Goal: Task Accomplishment & Management: Use online tool/utility

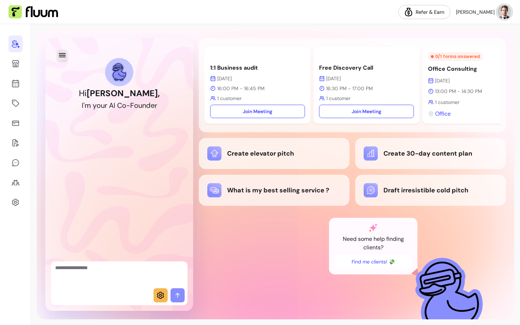
click at [63, 57] on icon "button" at bounding box center [62, 55] width 7 height 4
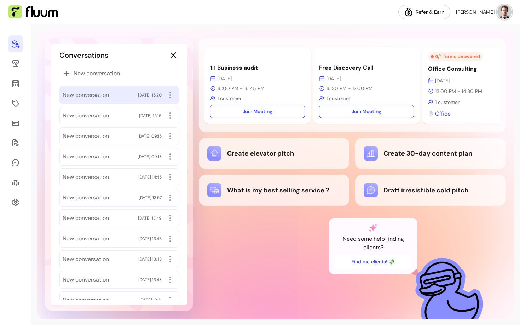
click at [100, 99] on div "New conversation [DATE] 15:20" at bounding box center [119, 95] width 113 height 11
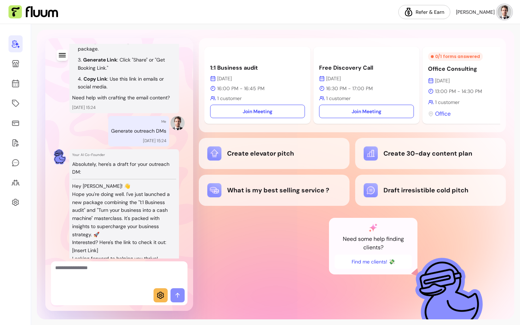
scroll to position [1242, 0]
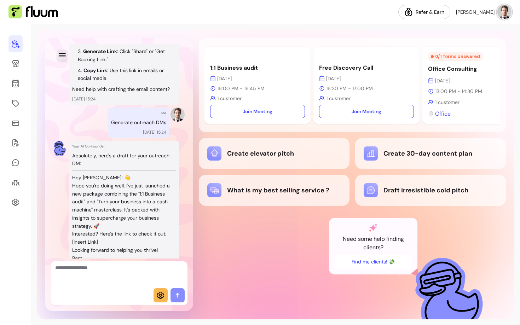
click at [59, 59] on icon "button" at bounding box center [62, 55] width 8 height 8
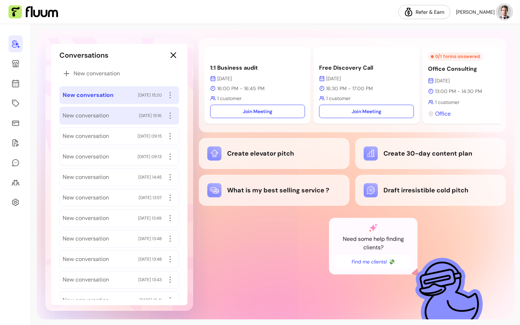
click at [118, 112] on div "New conversation [DATE] 15:16" at bounding box center [119, 115] width 113 height 11
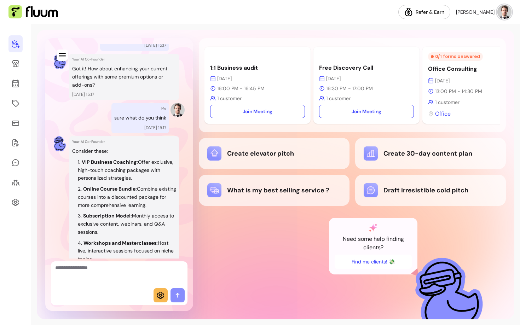
scroll to position [0, 0]
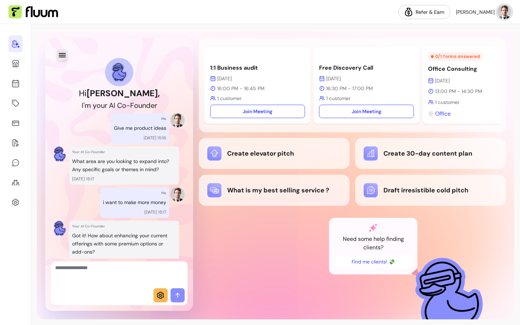
click at [64, 53] on icon "button" at bounding box center [62, 55] width 8 height 8
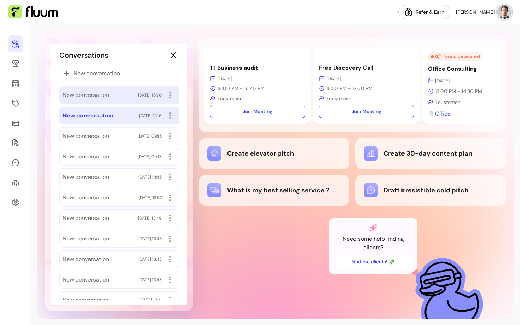
click at [91, 97] on span "New conversation" at bounding box center [86, 95] width 46 height 8
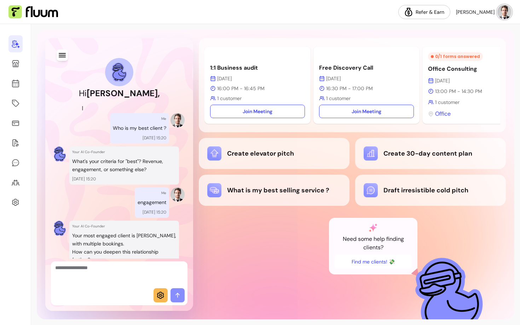
scroll to position [1467, 0]
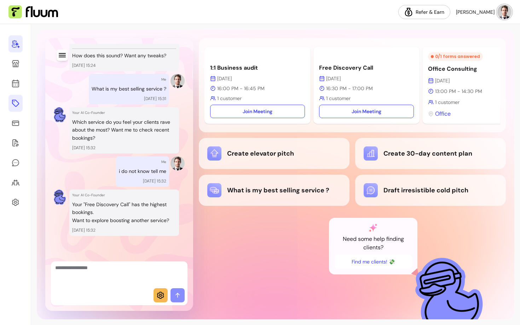
click at [19, 100] on icon at bounding box center [15, 103] width 8 height 8
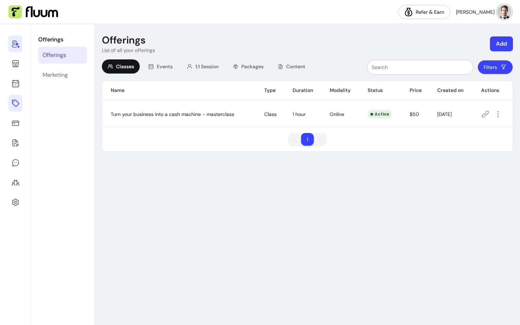
click at [19, 47] on link at bounding box center [15, 43] width 14 height 17
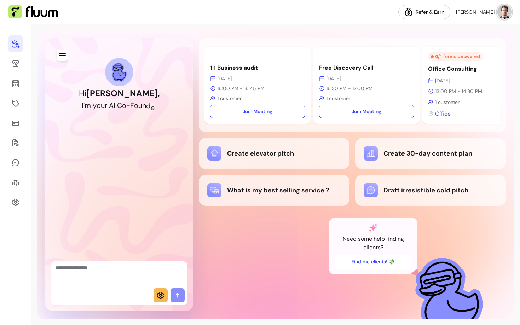
click at [162, 296] on icon at bounding box center [160, 295] width 8 height 8
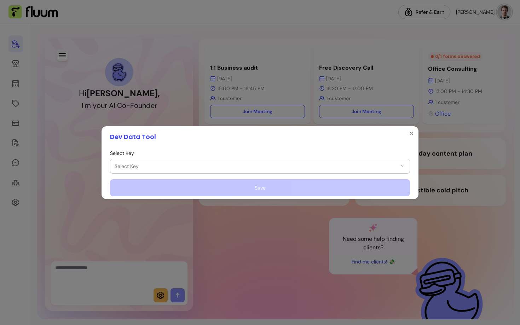
click at [160, 169] on span "Select Key" at bounding box center [256, 166] width 282 height 7
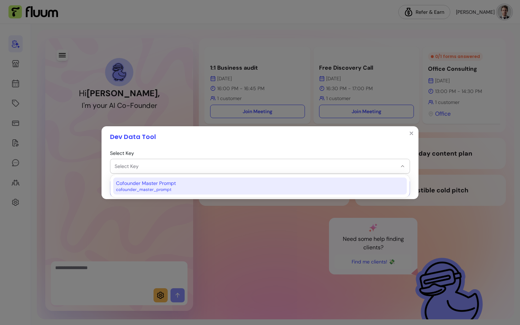
click at [154, 184] on span "Cofounder Master Prompt" at bounding box center [146, 183] width 60 height 7
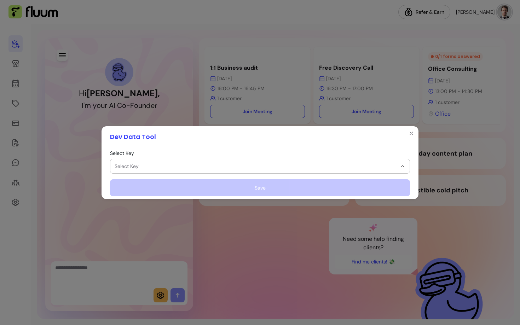
select select "**********"
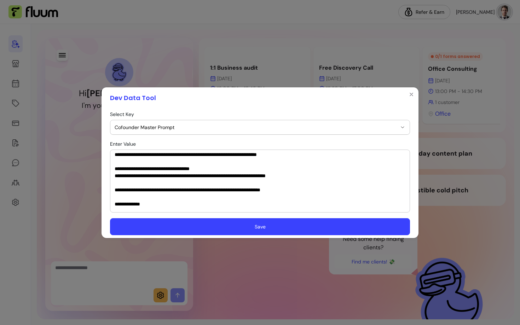
scroll to position [391, 0]
click at [409, 96] on icon "Close" at bounding box center [412, 95] width 6 height 6
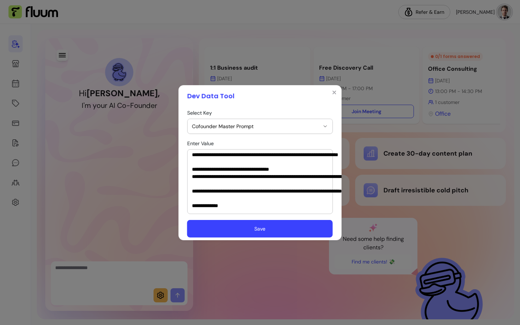
scroll to position [0, 0]
